Goal: Information Seeking & Learning: Compare options

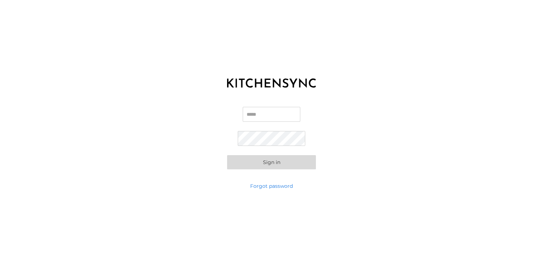
click at [266, 113] on input "Email" at bounding box center [272, 114] width 58 height 15
type input "**********"
click at [267, 160] on button "Sign in" at bounding box center [271, 162] width 89 height 14
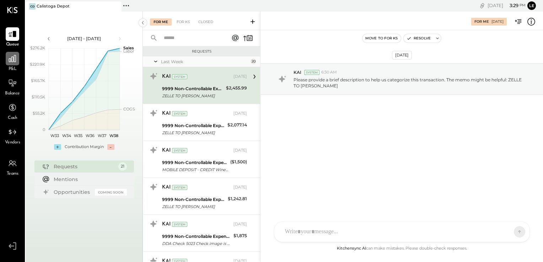
click at [12, 63] on icon at bounding box center [12, 58] width 9 height 9
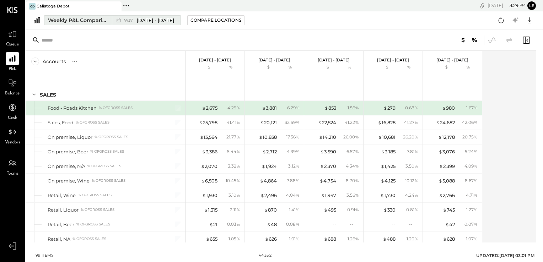
click at [79, 22] on div "Weekly P&L Comparison" at bounding box center [78, 20] width 60 height 7
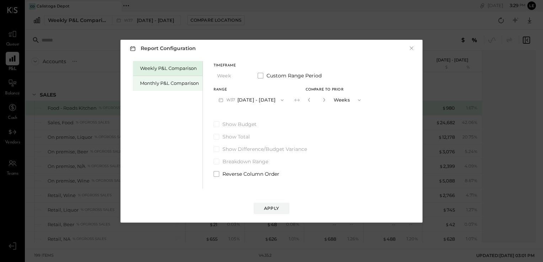
click at [150, 83] on div "Monthly P&L Comparison" at bounding box center [169, 83] width 59 height 7
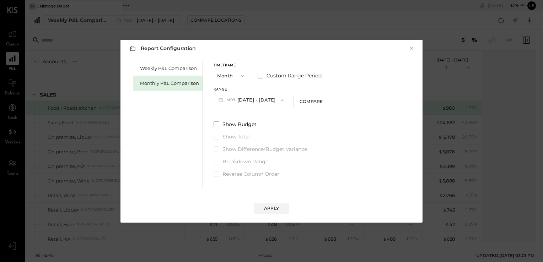
click at [263, 99] on button "M09 [DATE] - [DATE]" at bounding box center [251, 100] width 75 height 13
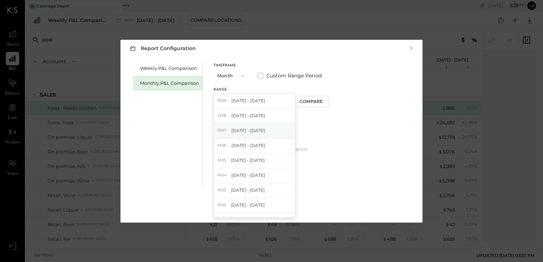
click at [221, 127] on div "M07 [DATE] - [DATE]" at bounding box center [254, 131] width 81 height 15
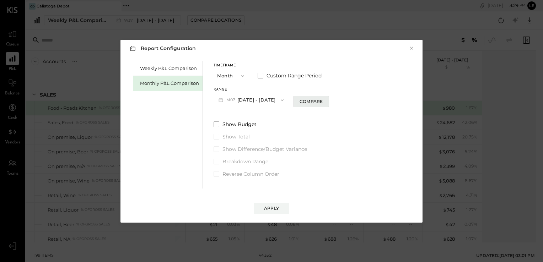
click at [294, 97] on button "Compare" at bounding box center [312, 101] width 36 height 11
click at [323, 101] on icon "button" at bounding box center [324, 100] width 2 height 4
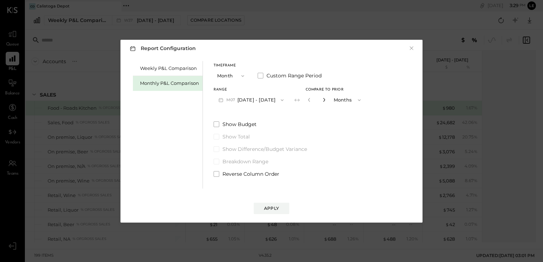
click at [323, 101] on icon "button" at bounding box center [324, 100] width 2 height 4
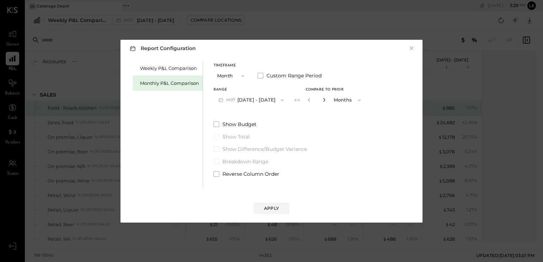
click at [323, 101] on icon "button" at bounding box center [324, 100] width 2 height 4
type input "**"
click at [270, 208] on div "Apply" at bounding box center [271, 209] width 15 height 6
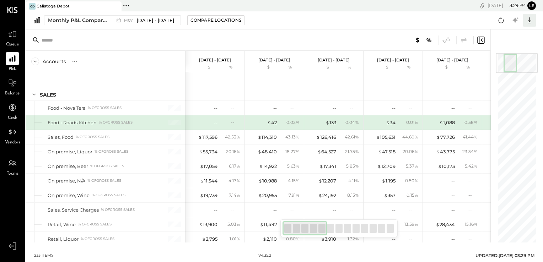
click at [532, 19] on icon at bounding box center [529, 20] width 9 height 9
click at [499, 62] on div "Excel" at bounding box center [507, 61] width 57 height 15
click at [16, 59] on icon at bounding box center [12, 58] width 9 height 9
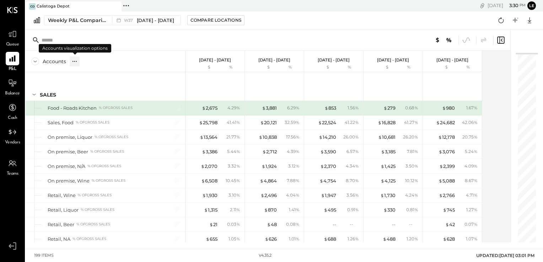
click at [75, 63] on icon at bounding box center [74, 61] width 7 height 7
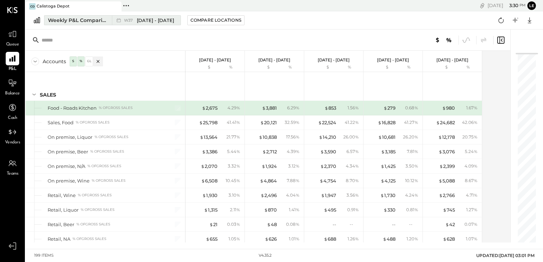
click at [68, 23] on div "Weekly P&L Comparison" at bounding box center [78, 20] width 60 height 7
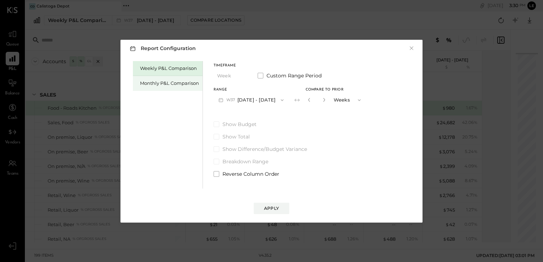
click at [173, 82] on div "Monthly P&L Comparison" at bounding box center [169, 83] width 59 height 7
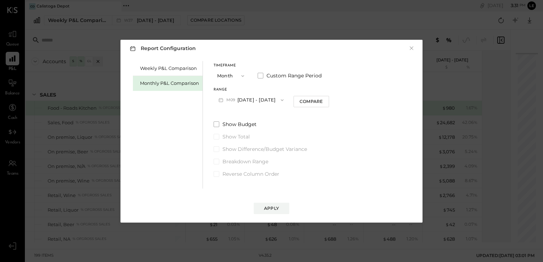
click at [279, 100] on icon "button" at bounding box center [282, 100] width 6 height 6
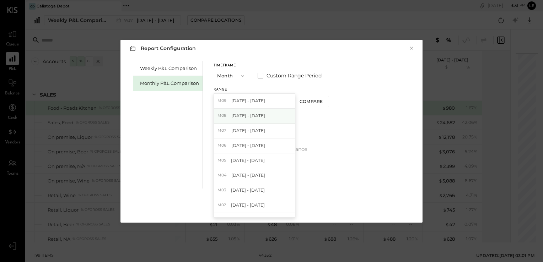
click at [243, 116] on span "[DATE] - [DATE]" at bounding box center [248, 116] width 34 height 6
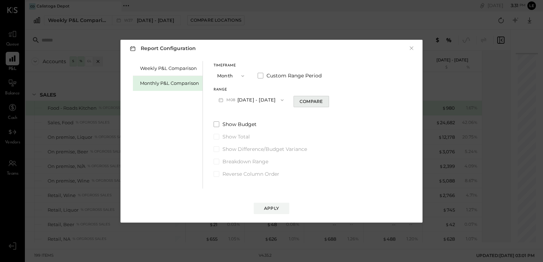
click at [302, 101] on div "Compare" at bounding box center [311, 101] width 23 height 6
click at [322, 101] on icon "button" at bounding box center [324, 100] width 4 height 4
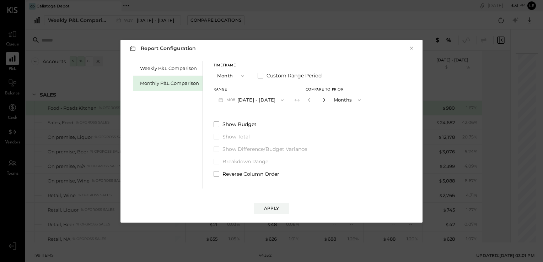
click at [322, 101] on icon "button" at bounding box center [324, 100] width 4 height 4
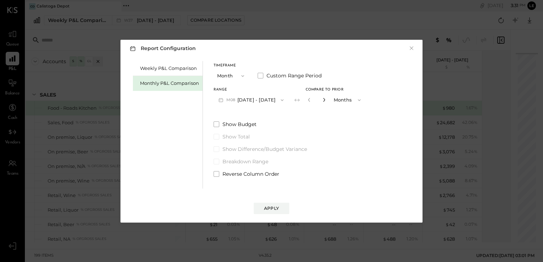
click at [322, 101] on icon "button" at bounding box center [324, 100] width 4 height 4
type input "**"
click at [279, 101] on icon "button" at bounding box center [282, 100] width 6 height 6
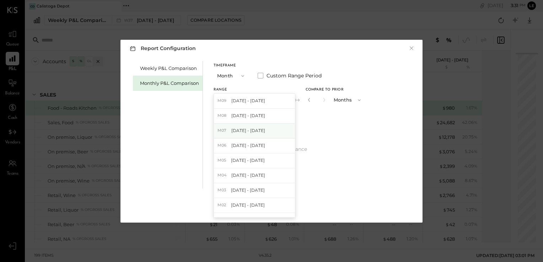
click at [247, 128] on span "[DATE] - [DATE]" at bounding box center [248, 131] width 34 height 6
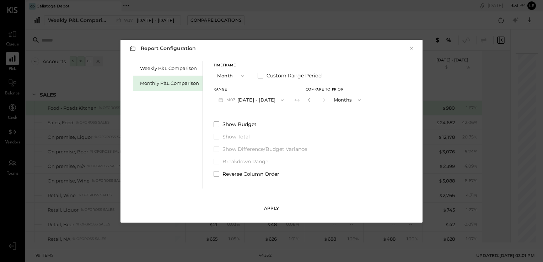
click at [270, 212] on button "Apply" at bounding box center [272, 208] width 36 height 11
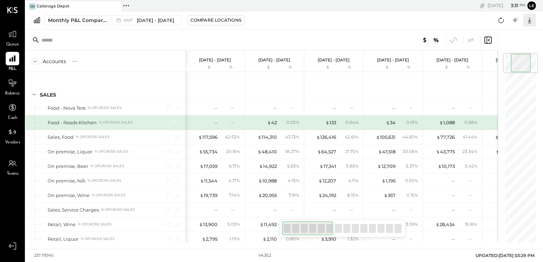
click at [526, 22] on icon at bounding box center [529, 20] width 9 height 9
click at [498, 59] on div "Excel" at bounding box center [507, 61] width 57 height 15
click at [14, 65] on div at bounding box center [13, 59] width 14 height 14
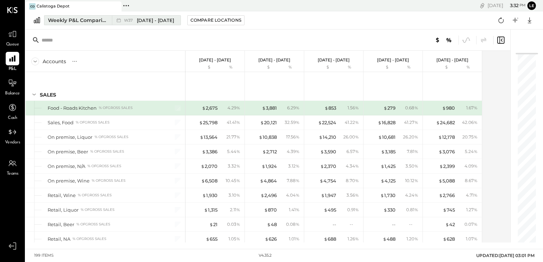
click at [77, 23] on div "Weekly P&L Comparison" at bounding box center [78, 20] width 60 height 7
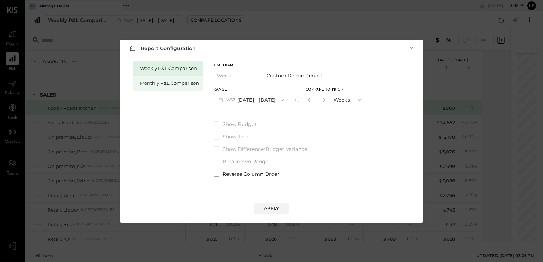
click at [143, 82] on div "Monthly P&L Comparison" at bounding box center [169, 83] width 59 height 7
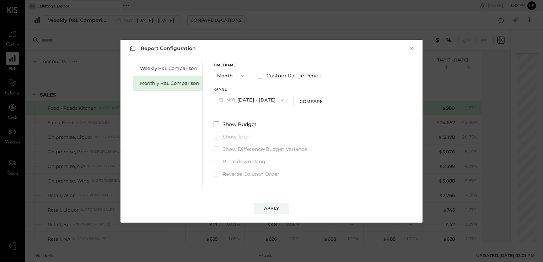
click at [282, 101] on icon "button" at bounding box center [282, 100] width 6 height 6
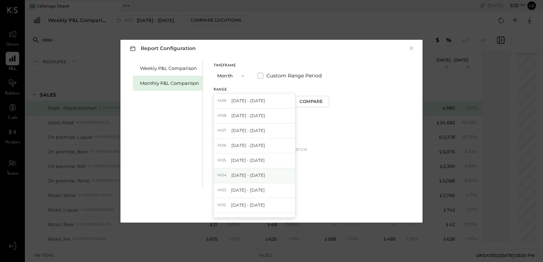
click at [240, 174] on span "[DATE] - [DATE]" at bounding box center [248, 175] width 34 height 6
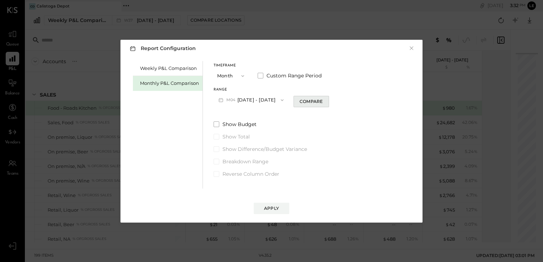
click at [305, 105] on div "Compare" at bounding box center [311, 101] width 23 height 6
click at [323, 102] on icon "button" at bounding box center [324, 100] width 4 height 4
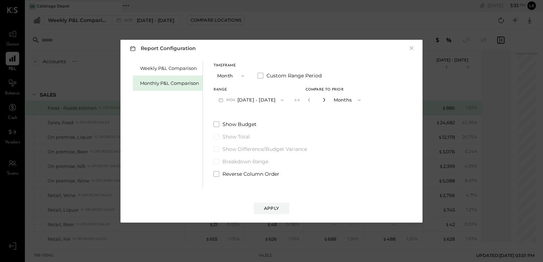
click at [323, 102] on icon "button" at bounding box center [324, 100] width 4 height 4
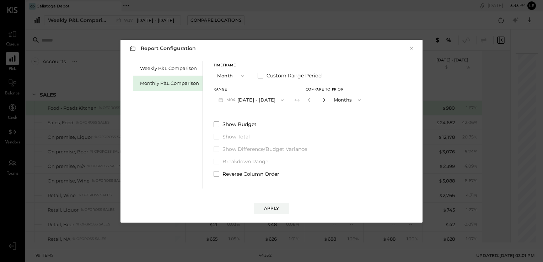
click at [323, 102] on icon "button" at bounding box center [324, 100] width 4 height 4
click at [322, 102] on icon "button" at bounding box center [324, 100] width 4 height 4
type input "**"
click at [269, 213] on button "Apply" at bounding box center [272, 208] width 36 height 11
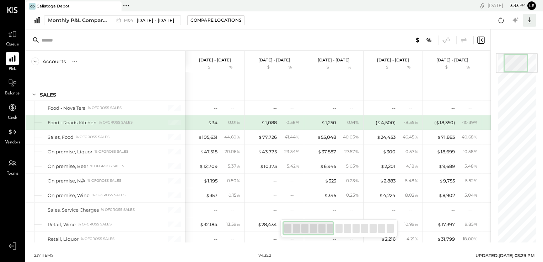
click at [531, 22] on icon at bounding box center [529, 20] width 9 height 9
click at [502, 59] on div "Excel" at bounding box center [507, 61] width 57 height 15
click at [14, 251] on icon at bounding box center [12, 246] width 13 height 11
